Goal: Transaction & Acquisition: Purchase product/service

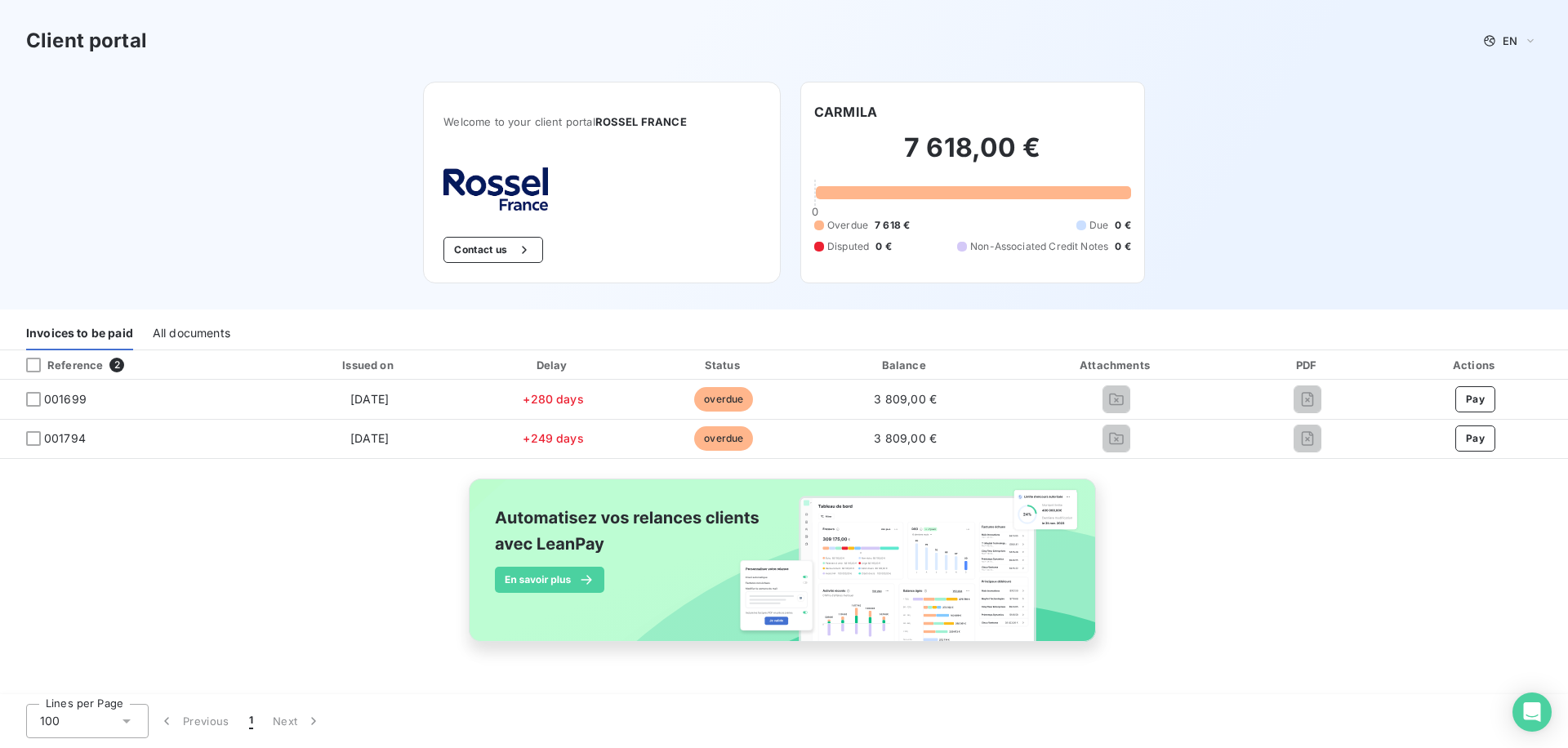
click at [184, 329] on div "All documents" at bounding box center [191, 333] width 77 height 34
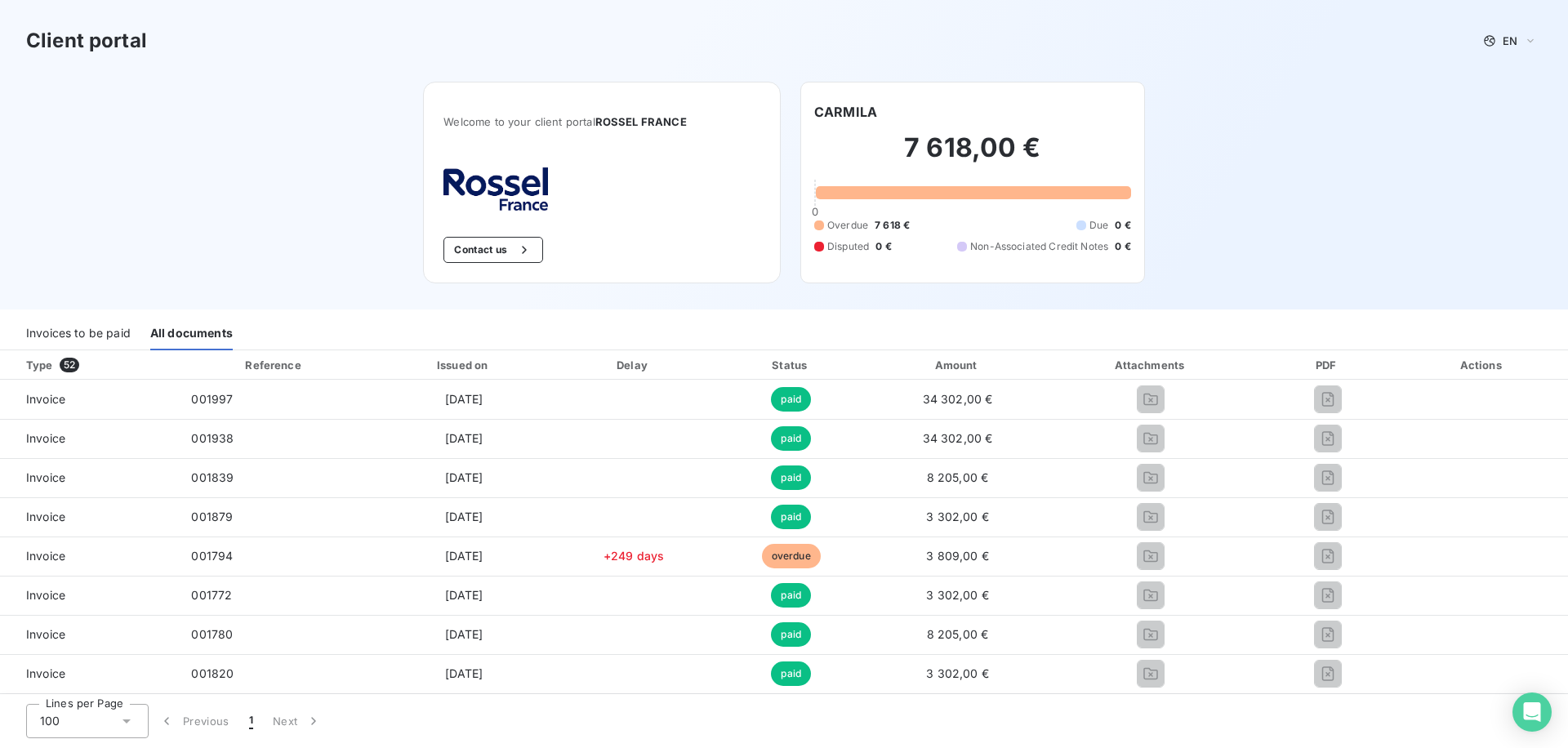
click at [95, 336] on div "Invoices to be paid" at bounding box center [78, 333] width 105 height 34
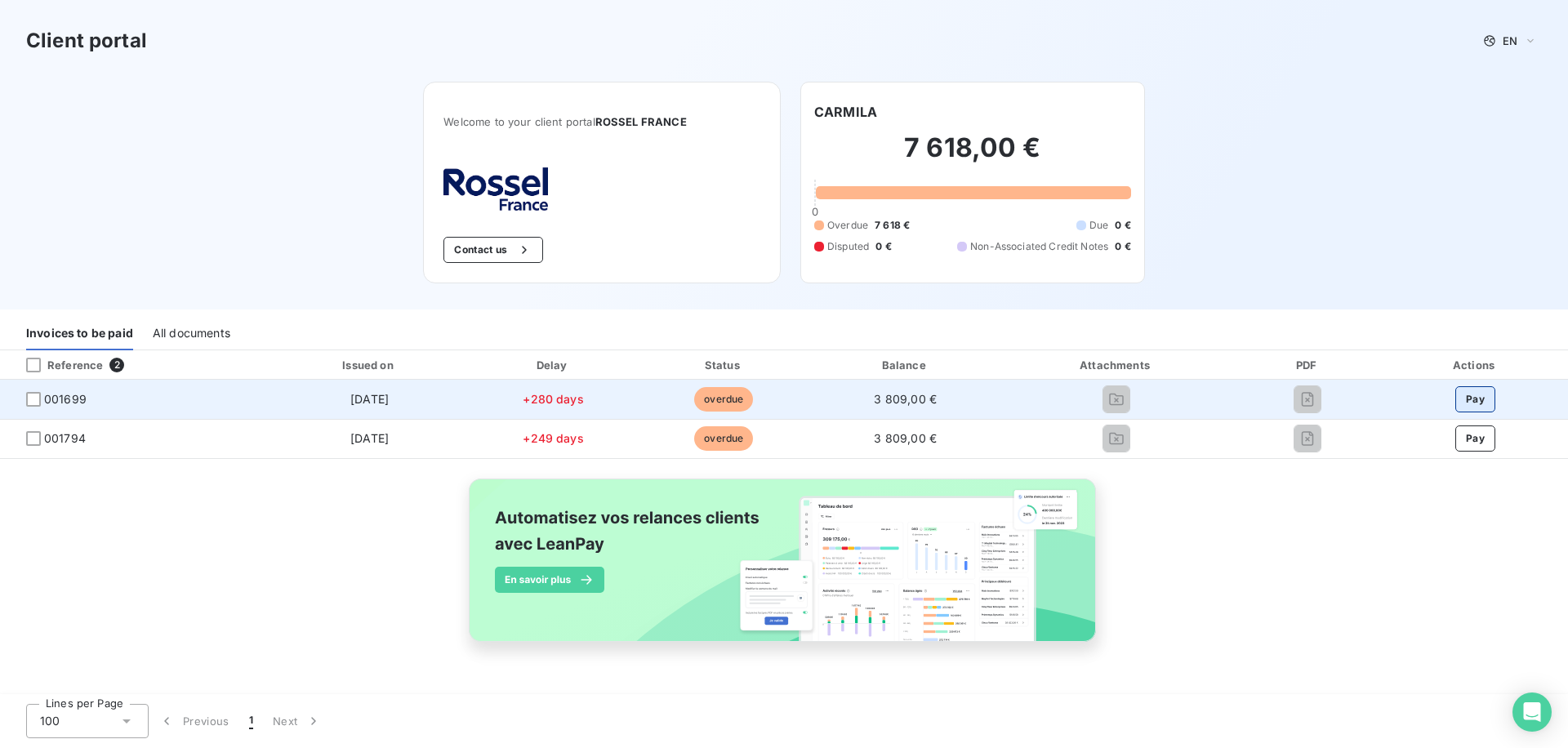
click at [1481, 398] on button "Pay" at bounding box center [1475, 398] width 40 height 26
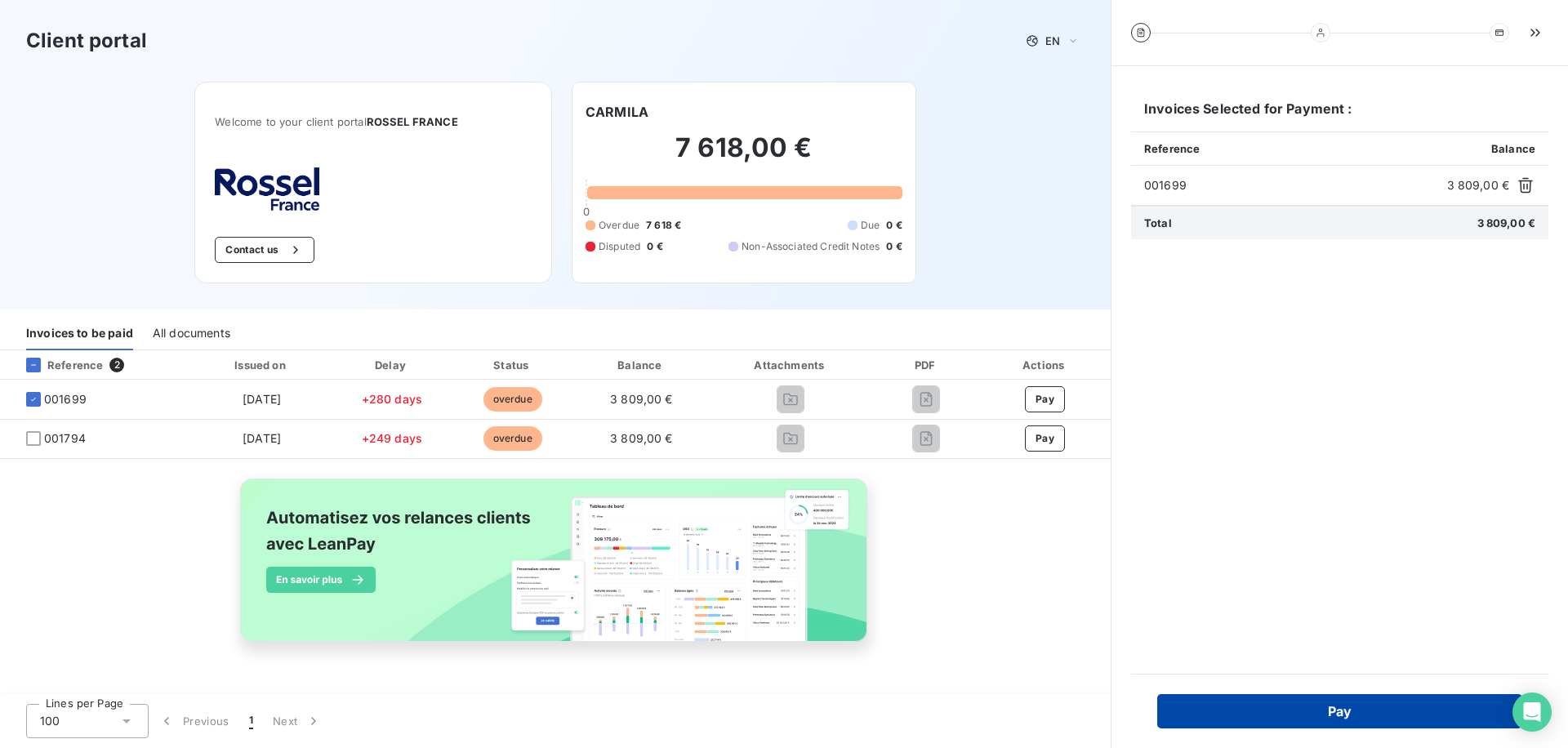
click at [1268, 718] on button "Pay" at bounding box center [1339, 711] width 365 height 34
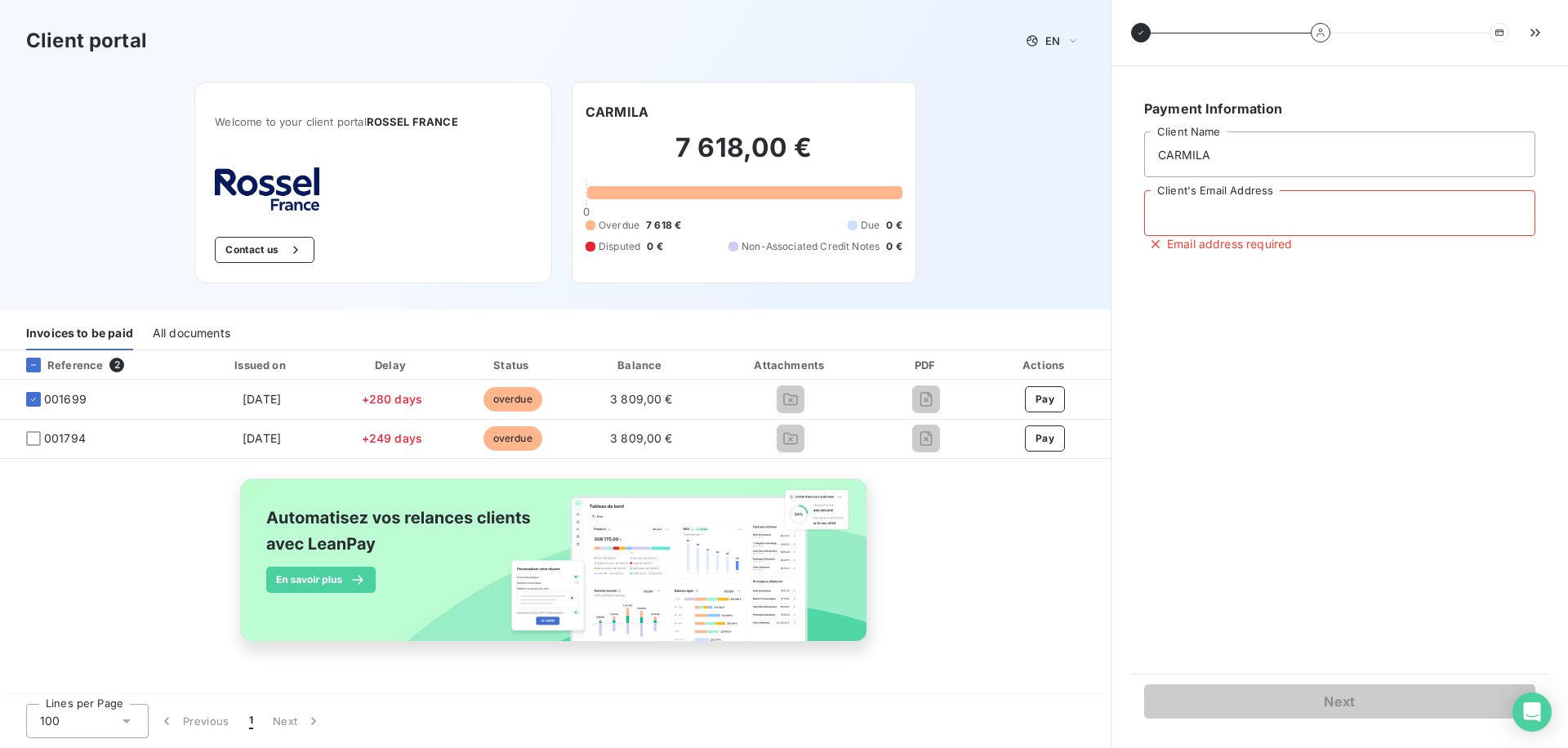
click at [1182, 196] on input "Client's Email Address" at bounding box center [1339, 212] width 391 height 46
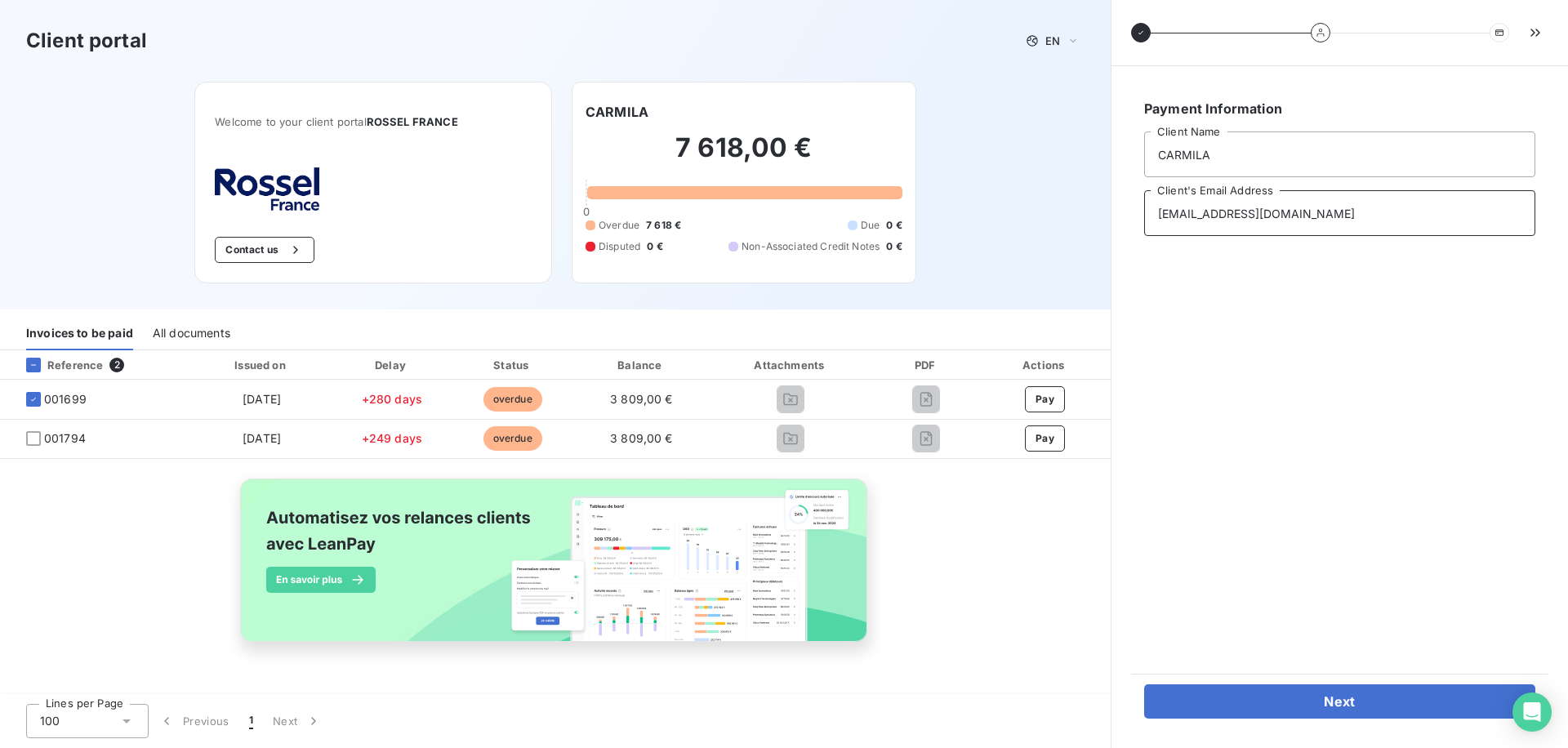
type input "socrate@leanpay.fr"
click at [1230, 679] on div "Next" at bounding box center [1340, 701] width 417 height 55
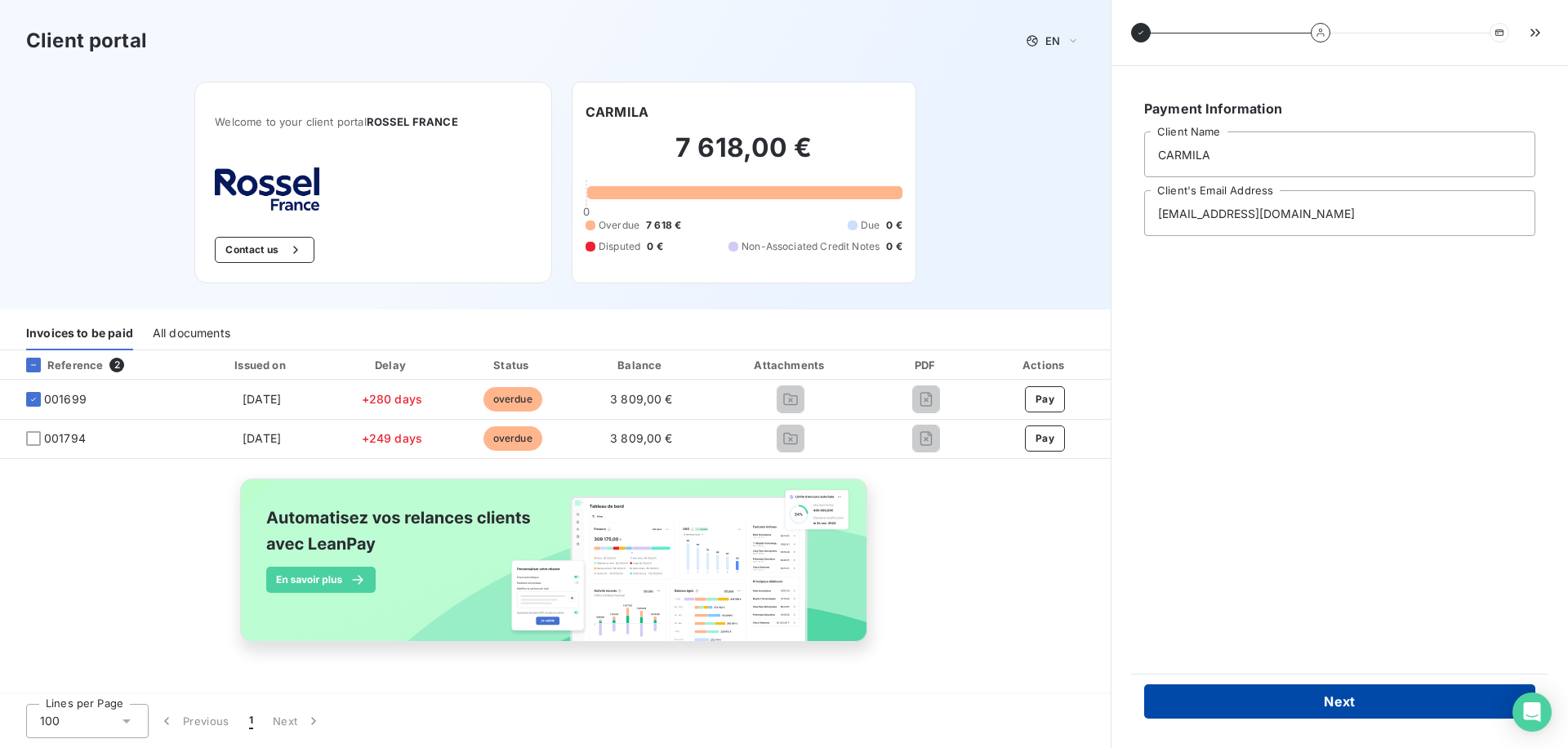
click at [1232, 695] on button "Next" at bounding box center [1339, 701] width 391 height 34
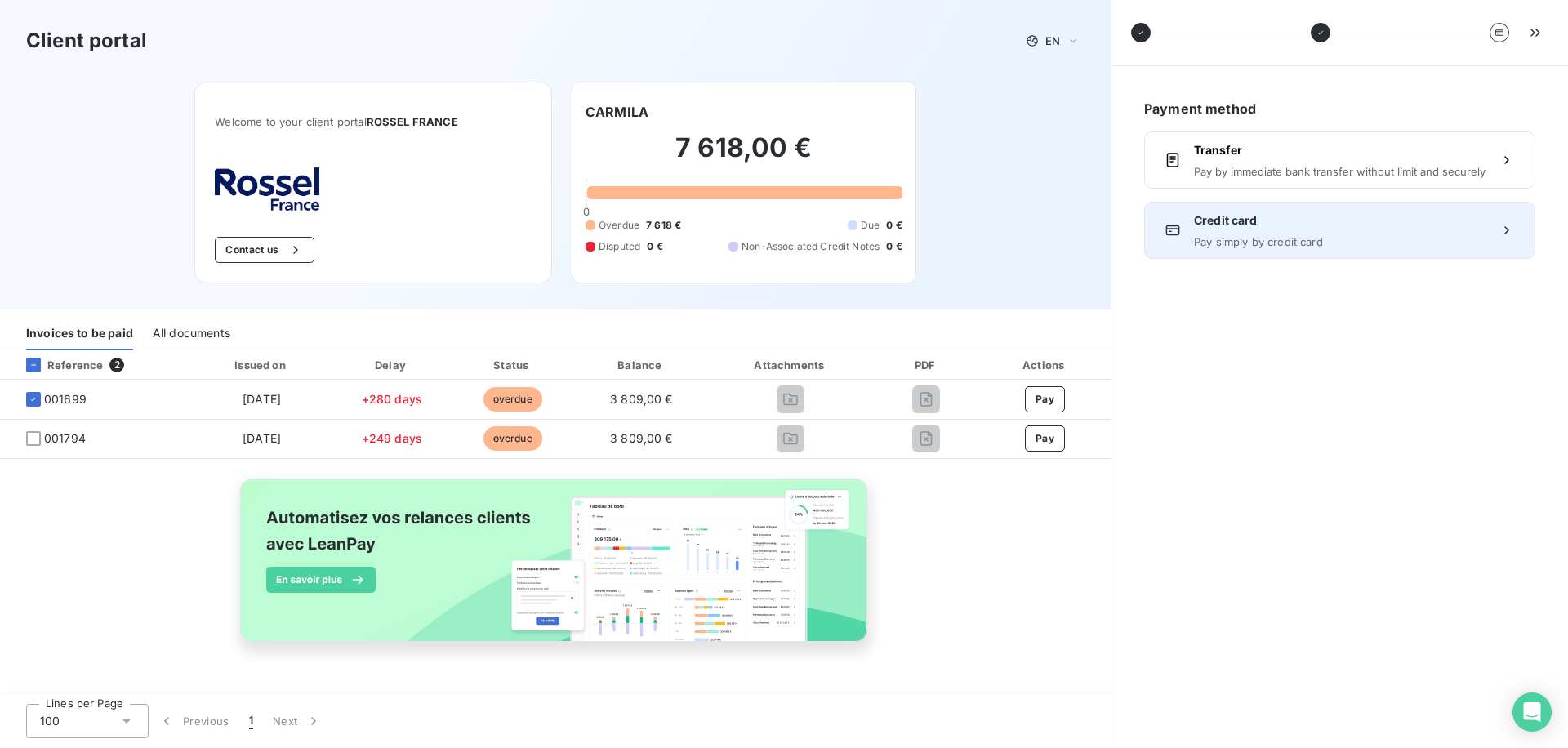
click at [1323, 229] on div "Credit card Pay simply by credit card" at bounding box center [1340, 230] width 292 height 36
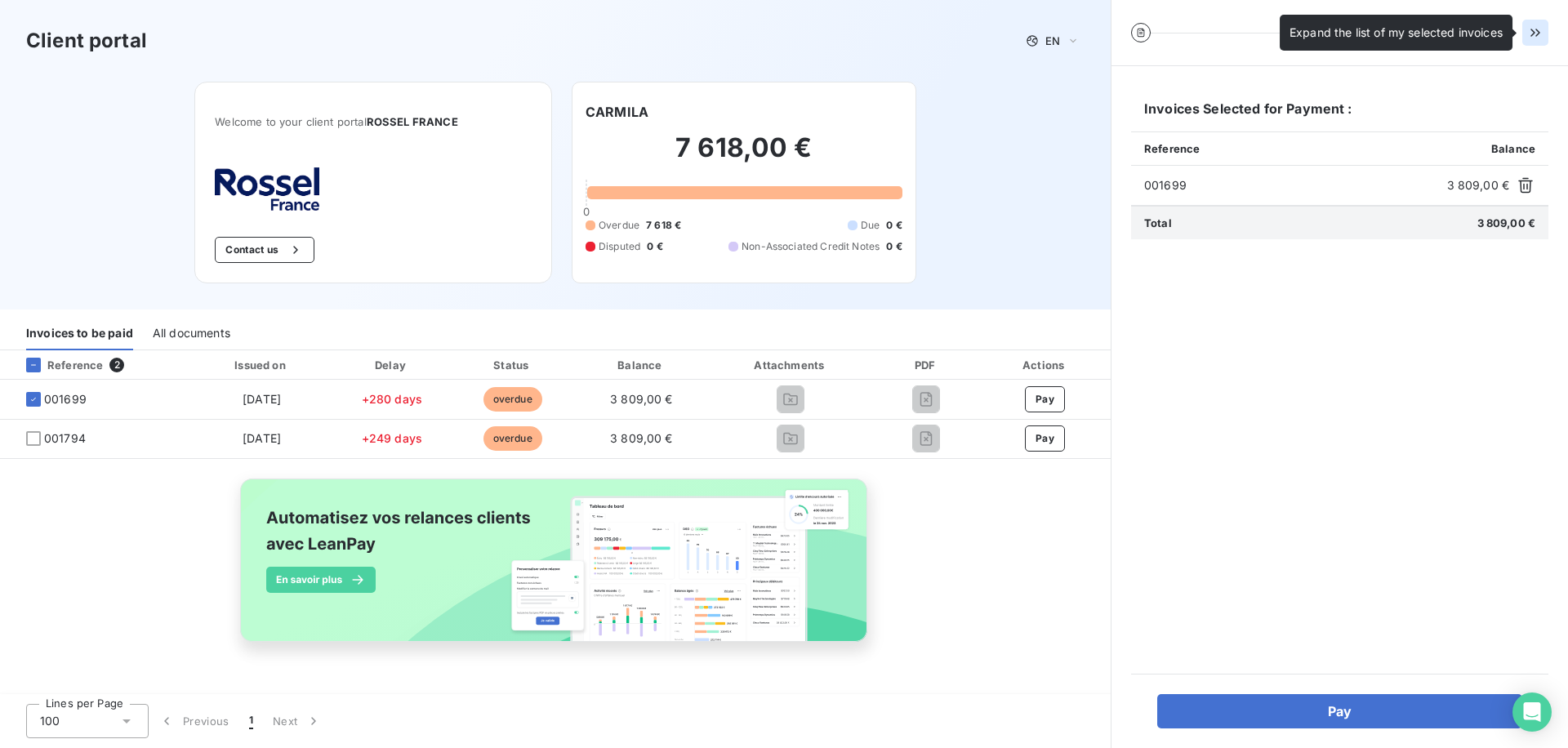
click at [1544, 42] on button "button" at bounding box center [1535, 32] width 26 height 26
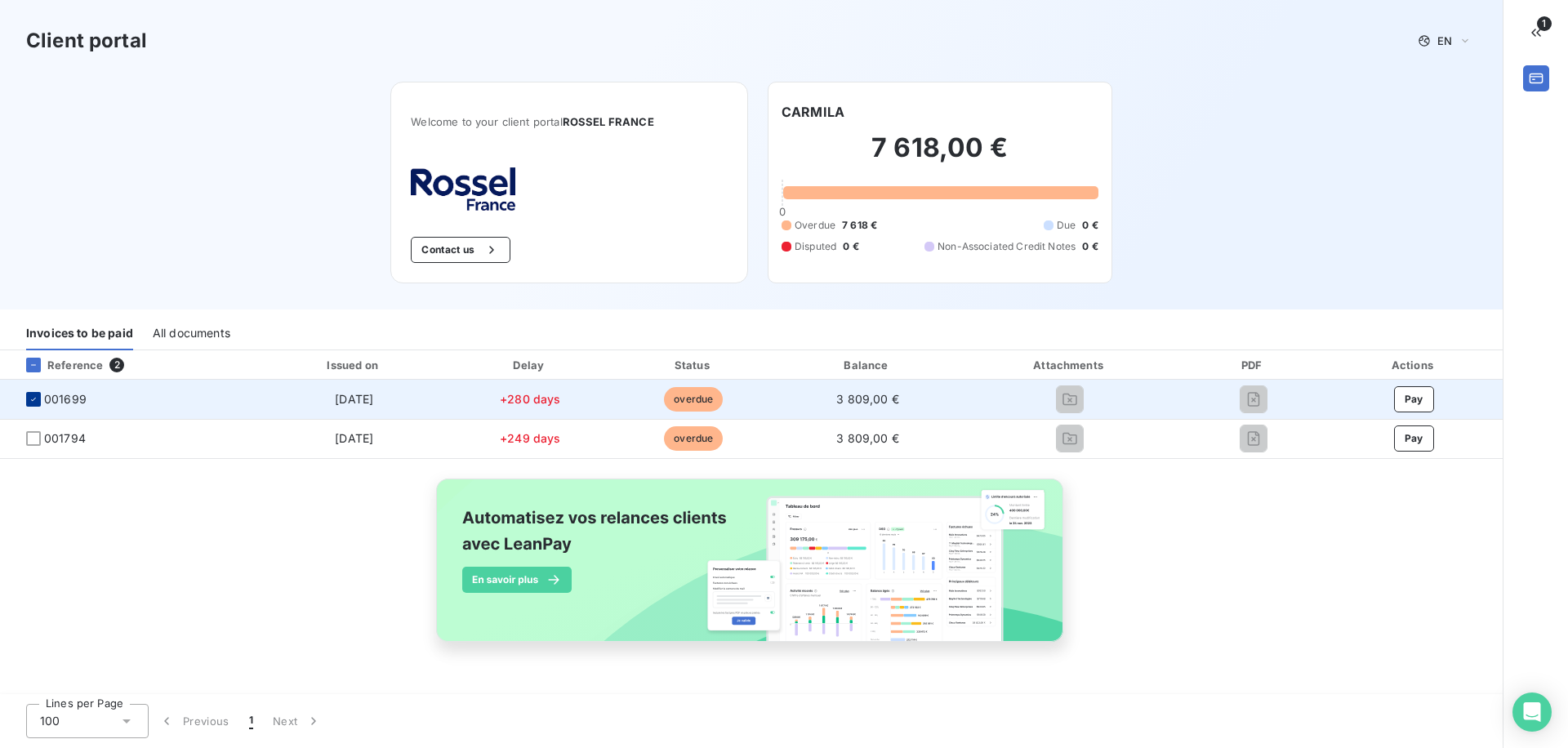
click at [27, 405] on div at bounding box center [33, 398] width 15 height 15
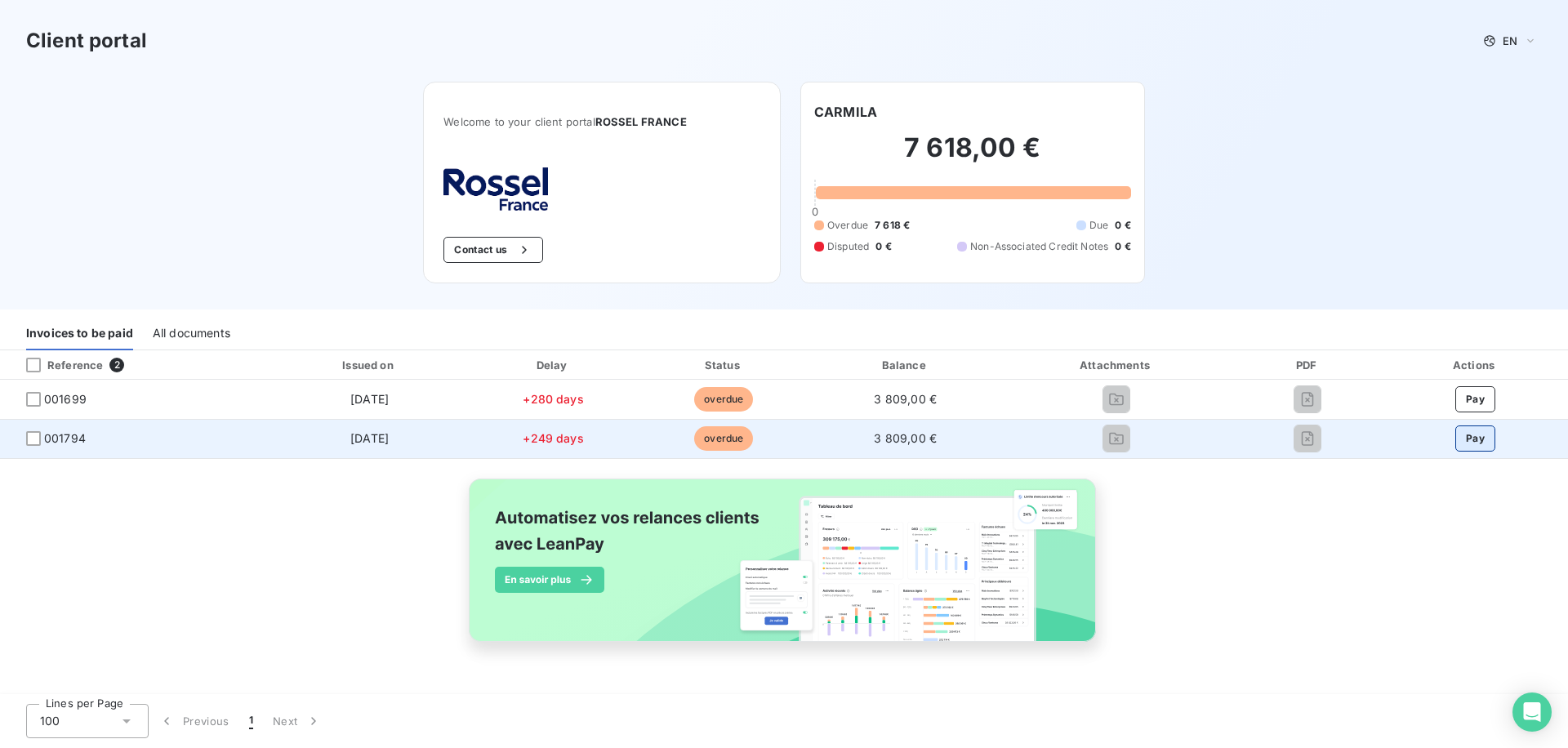
click at [1481, 443] on button "Pay" at bounding box center [1475, 438] width 40 height 26
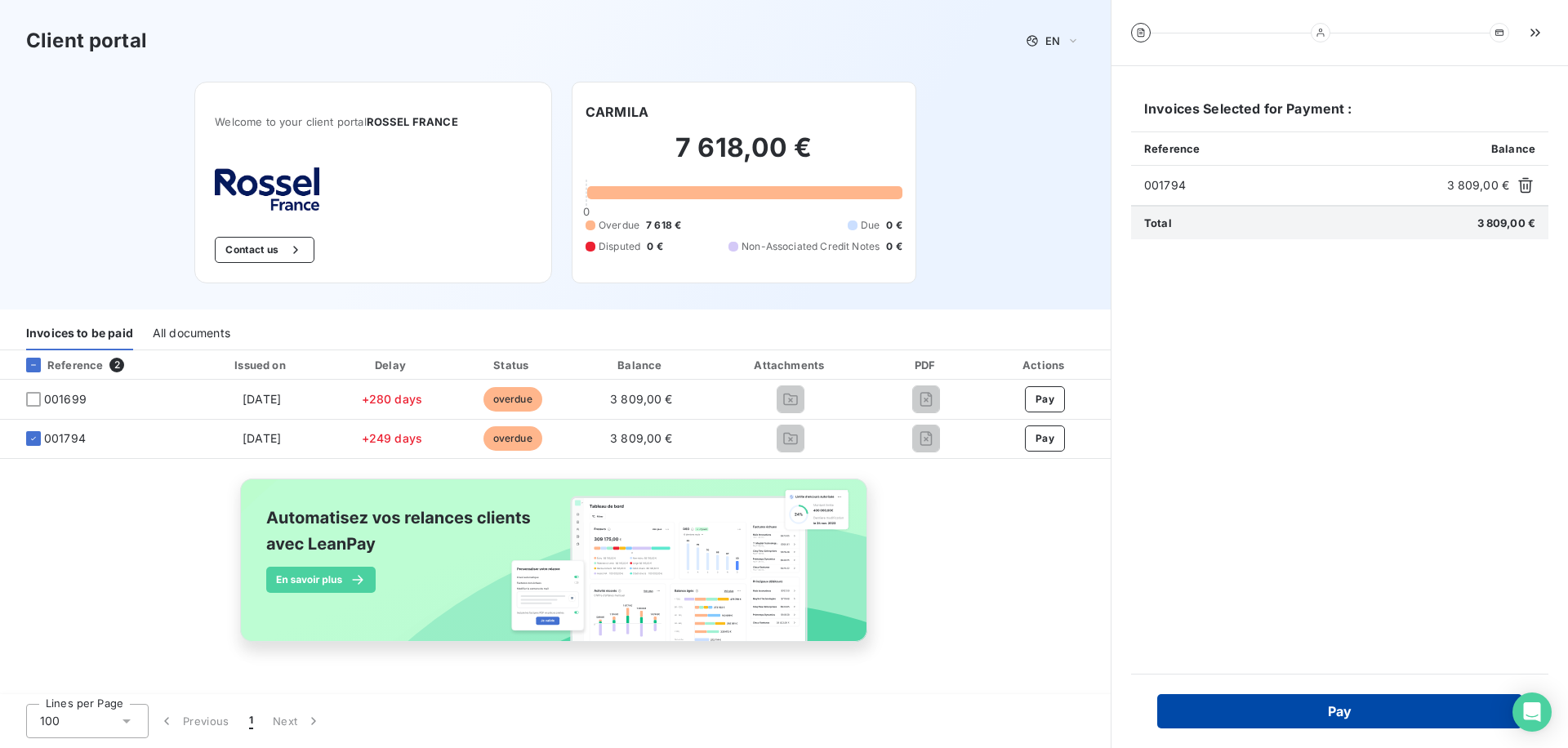
click at [1279, 717] on button "Pay" at bounding box center [1339, 711] width 365 height 34
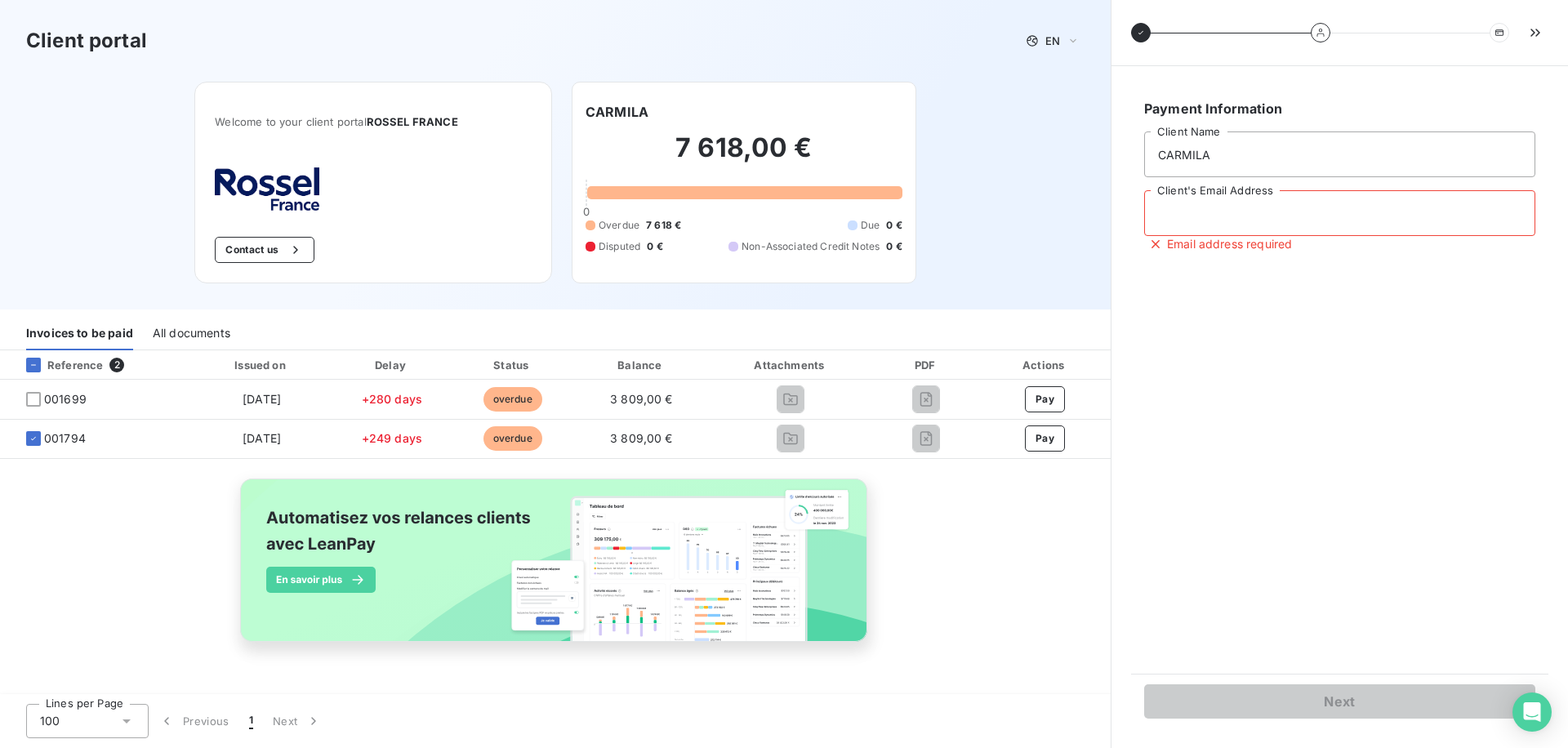
click at [1187, 234] on input "Client's Email Address" at bounding box center [1339, 212] width 391 height 46
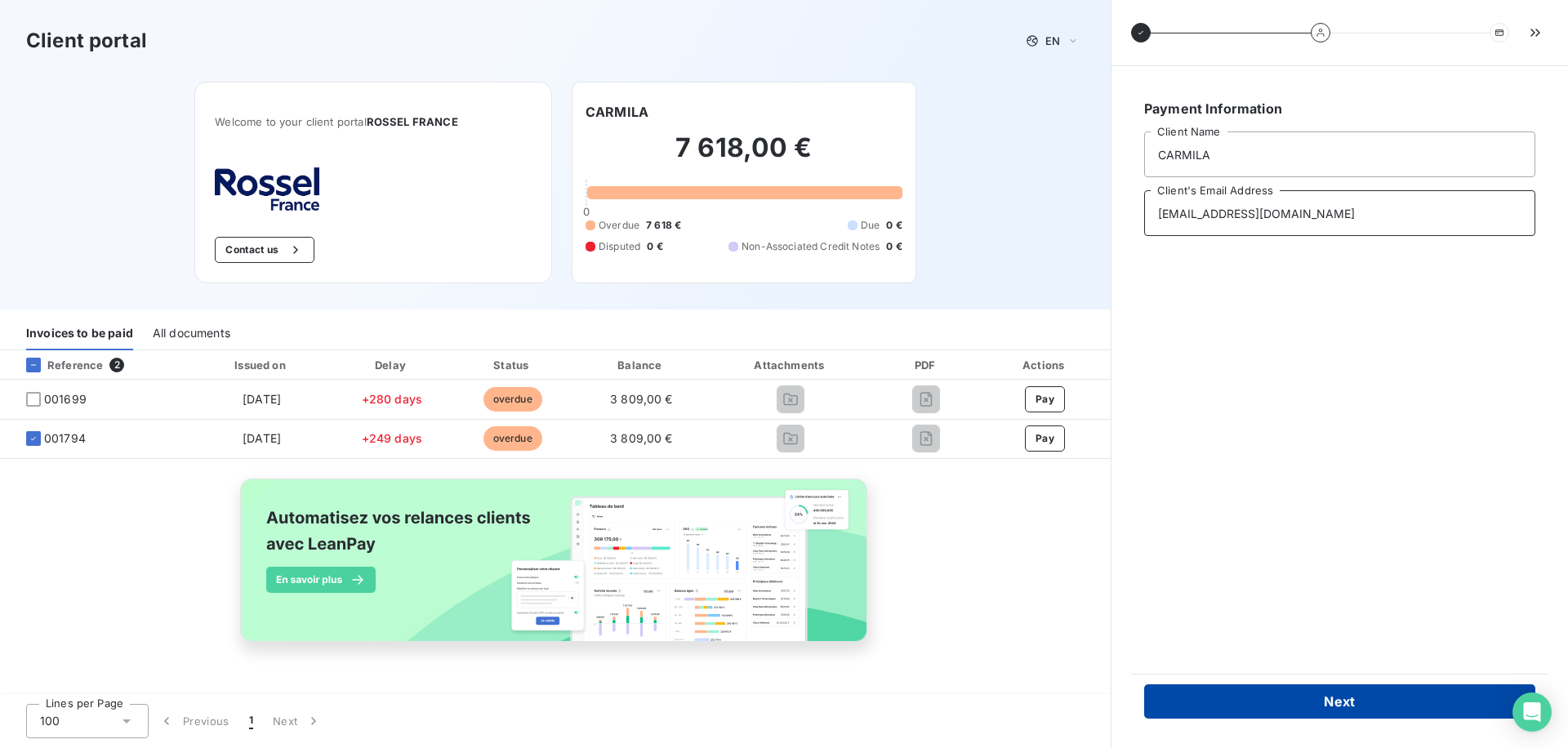
type input "socrate@leanpay.fr"
click at [1284, 686] on button "Next" at bounding box center [1339, 701] width 391 height 34
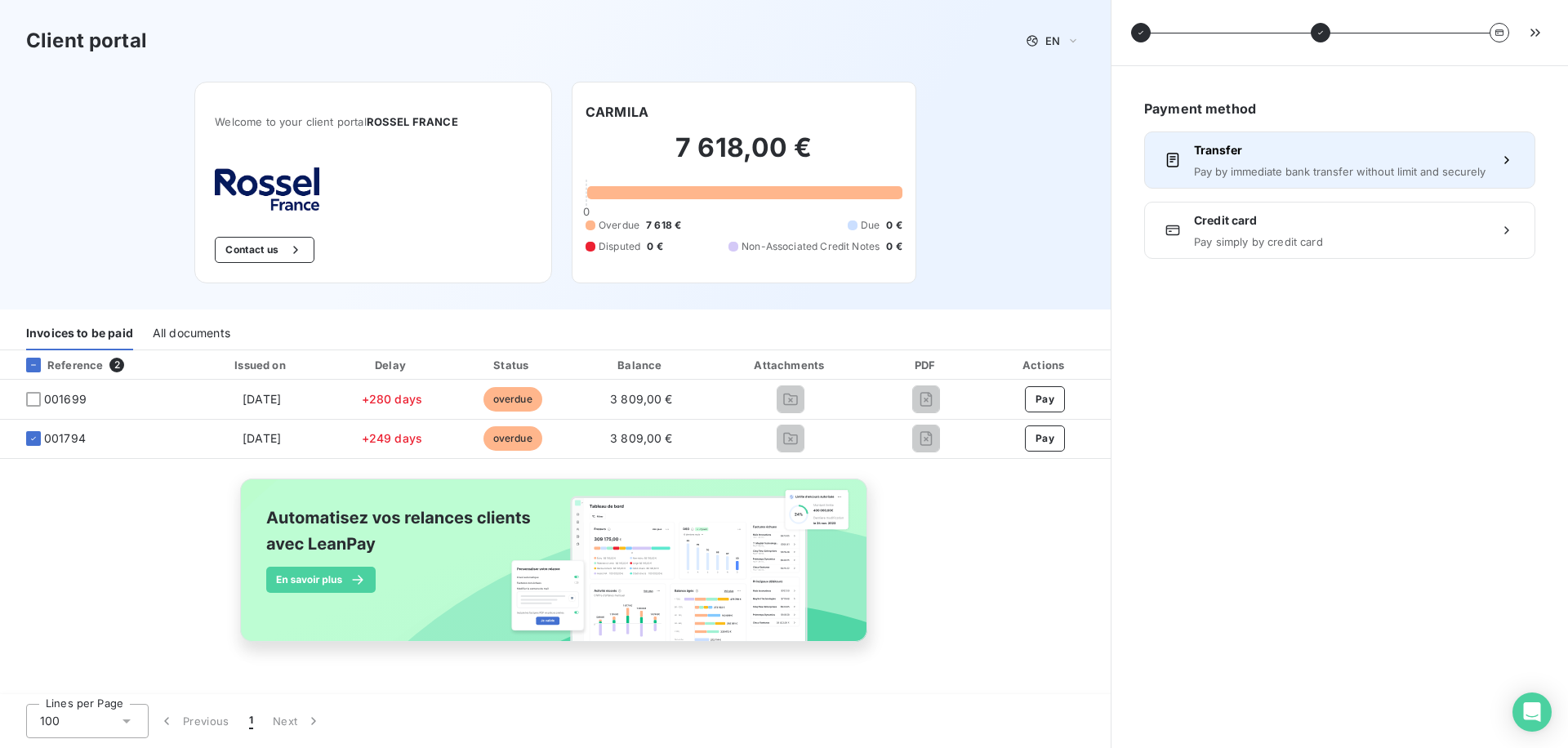
click at [1230, 159] on div "Transfer Pay by immediate bank transfer without limit and securely" at bounding box center [1340, 160] width 292 height 36
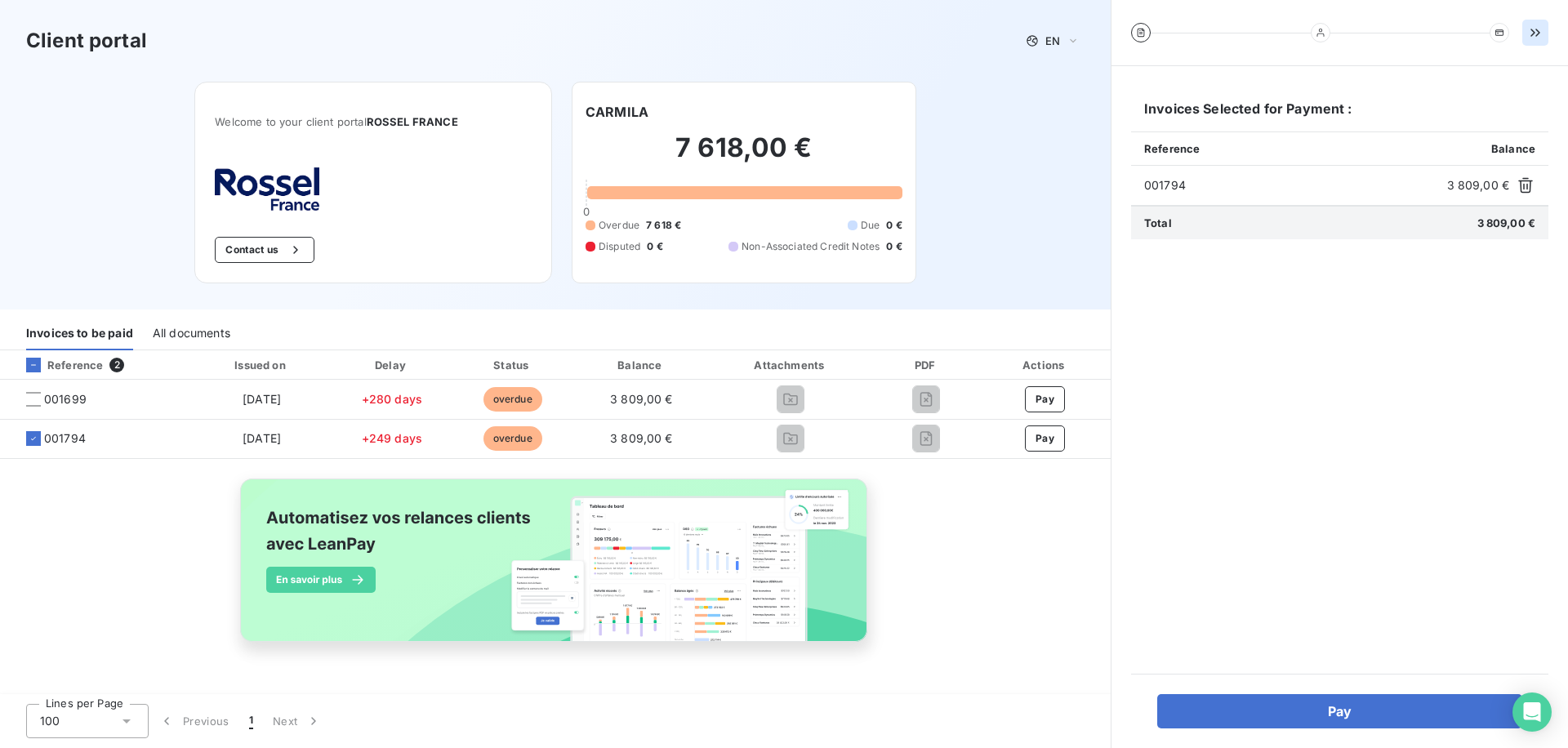
click at [1536, 42] on button "button" at bounding box center [1535, 32] width 26 height 26
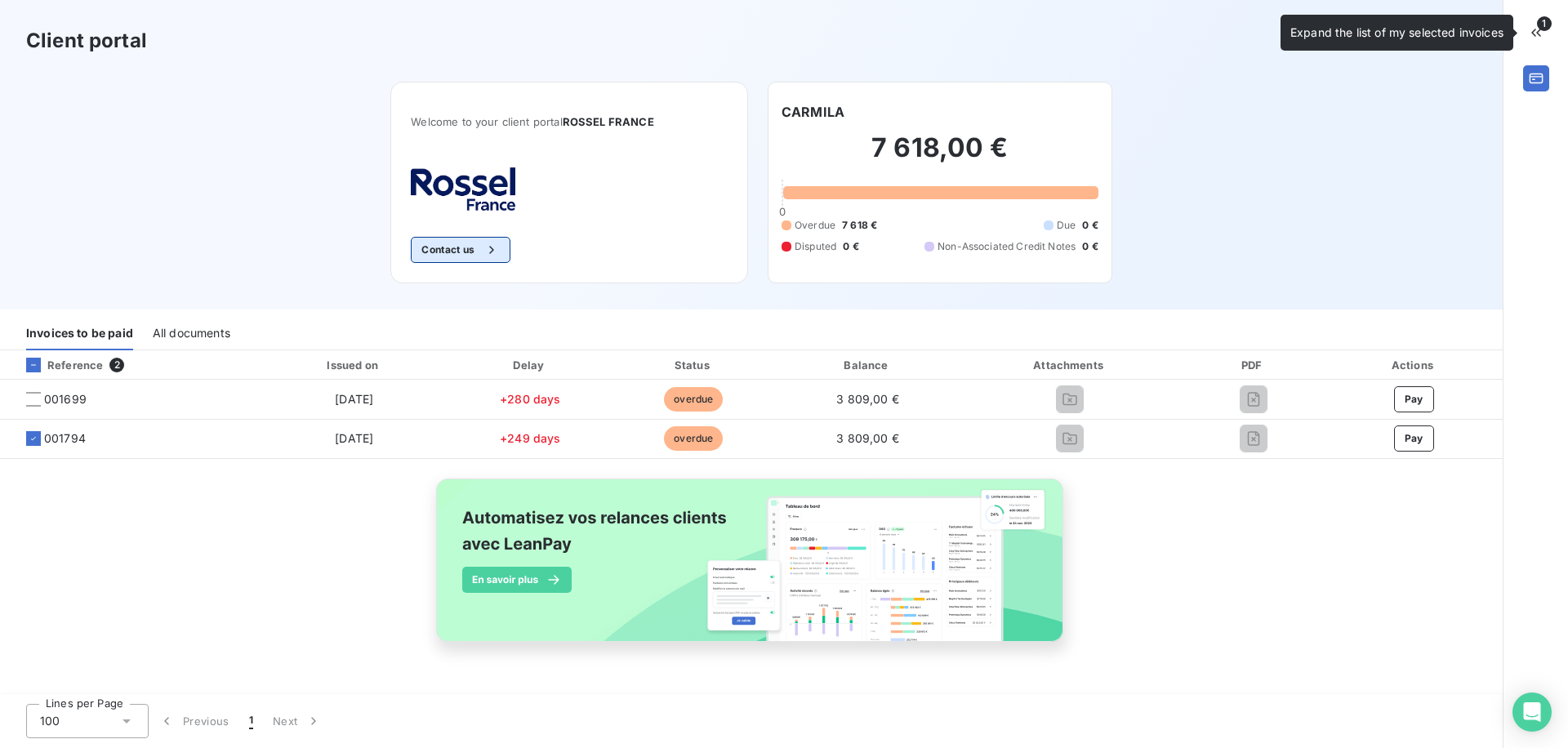
click at [459, 253] on button "Contact us" at bounding box center [459, 250] width 99 height 26
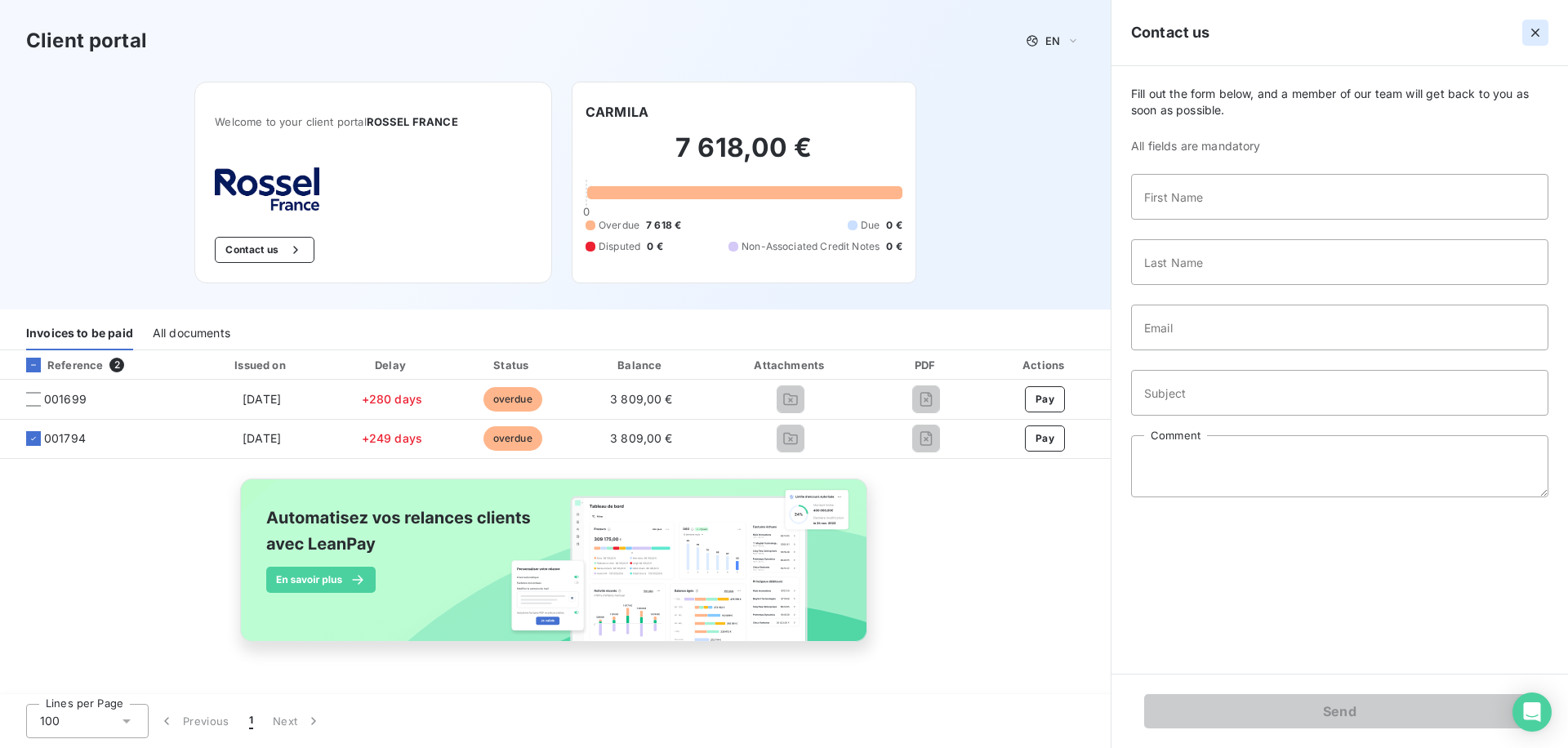
click at [1529, 34] on icon "button" at bounding box center [1535, 32] width 17 height 17
